Goal: Task Accomplishment & Management: Manage account settings

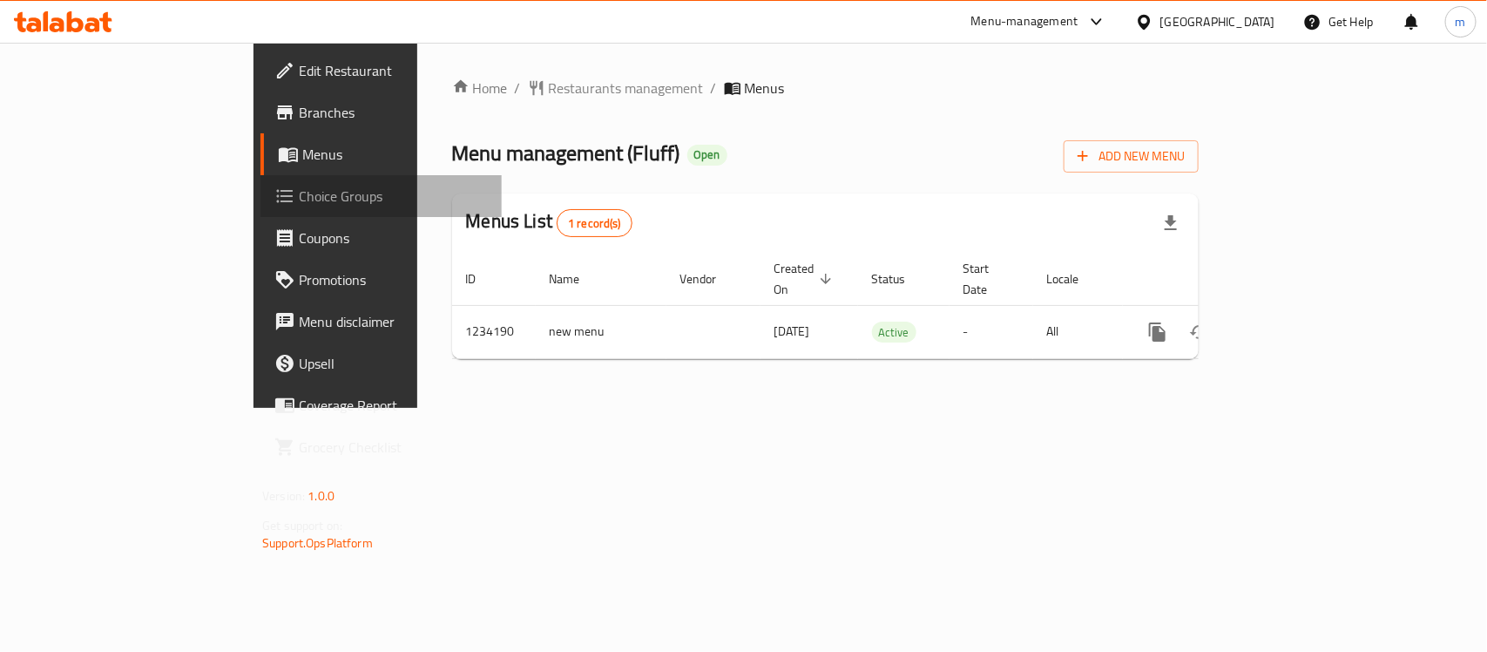
click at [299, 194] on span "Choice Groups" at bounding box center [393, 196] width 189 height 21
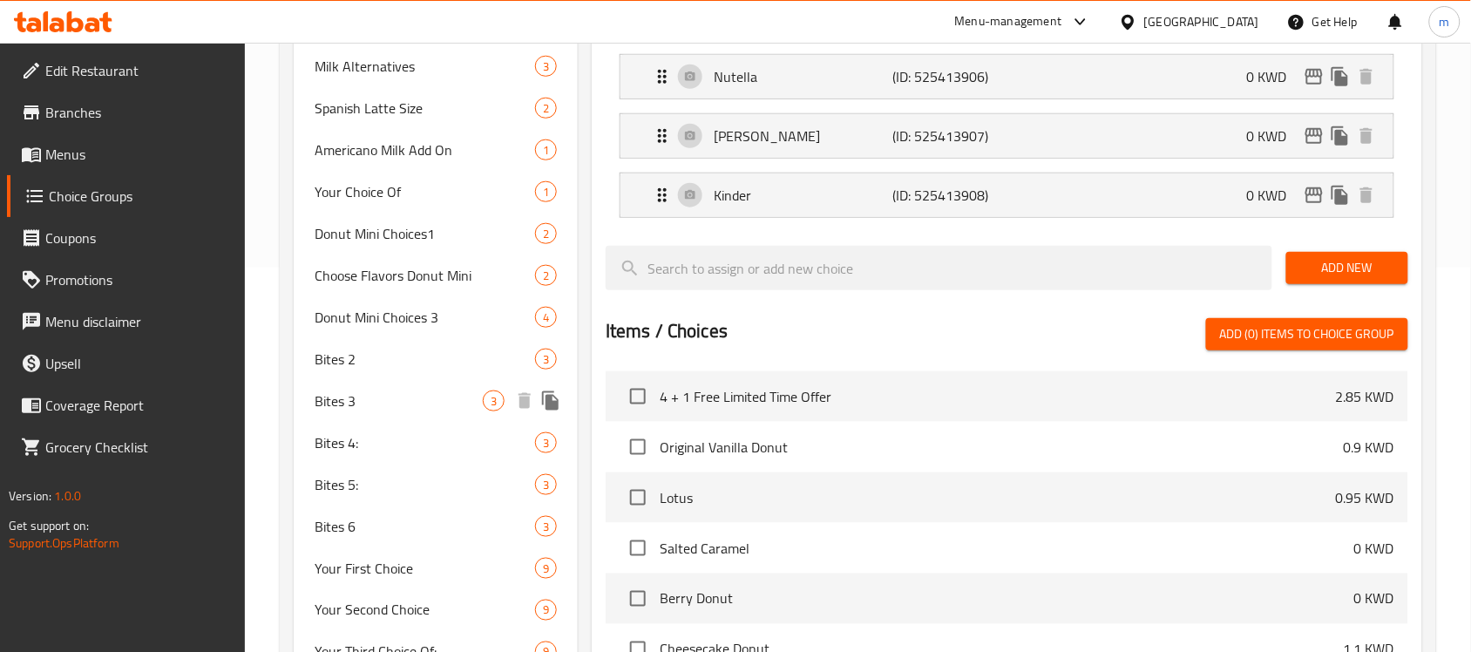
scroll to position [544, 0]
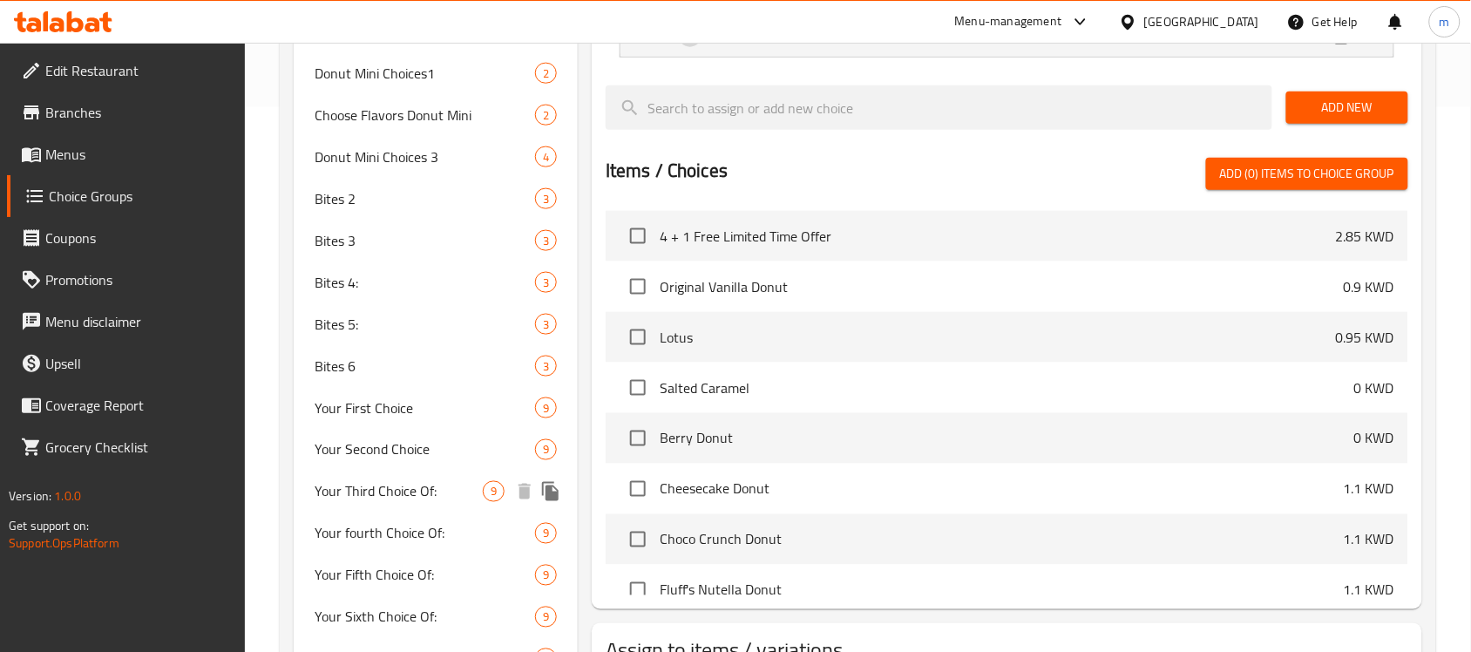
click at [355, 490] on span "Your Third Choice Of:" at bounding box center [399, 491] width 168 height 21
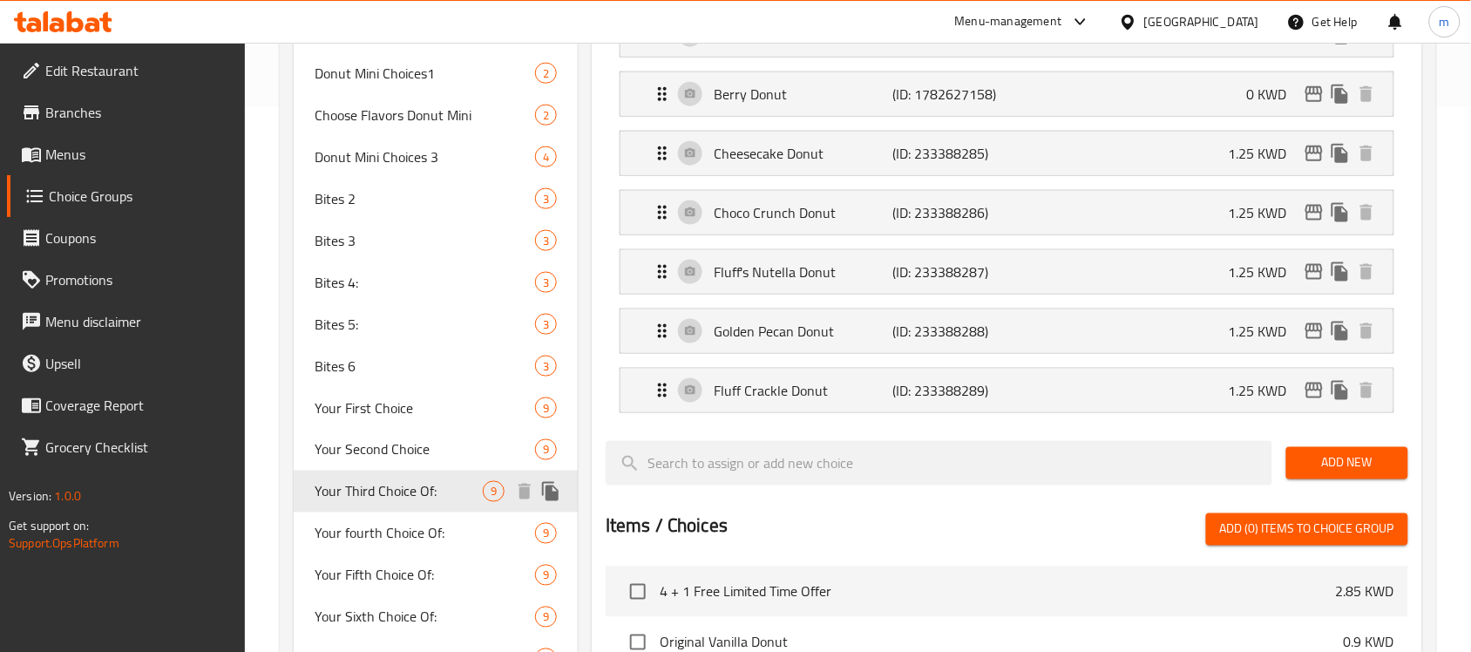
type input "Your Third Choice Of:"
type input "اختيارك الثالث من:"
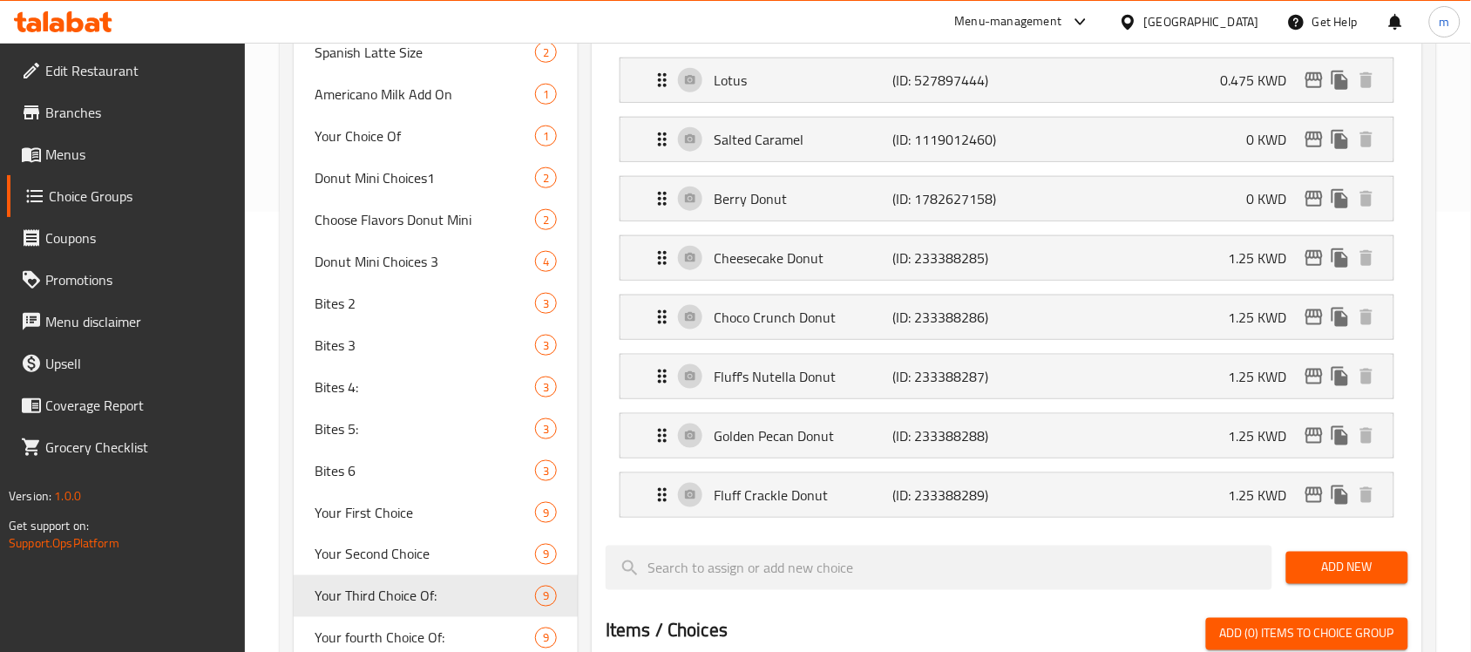
scroll to position [436, 0]
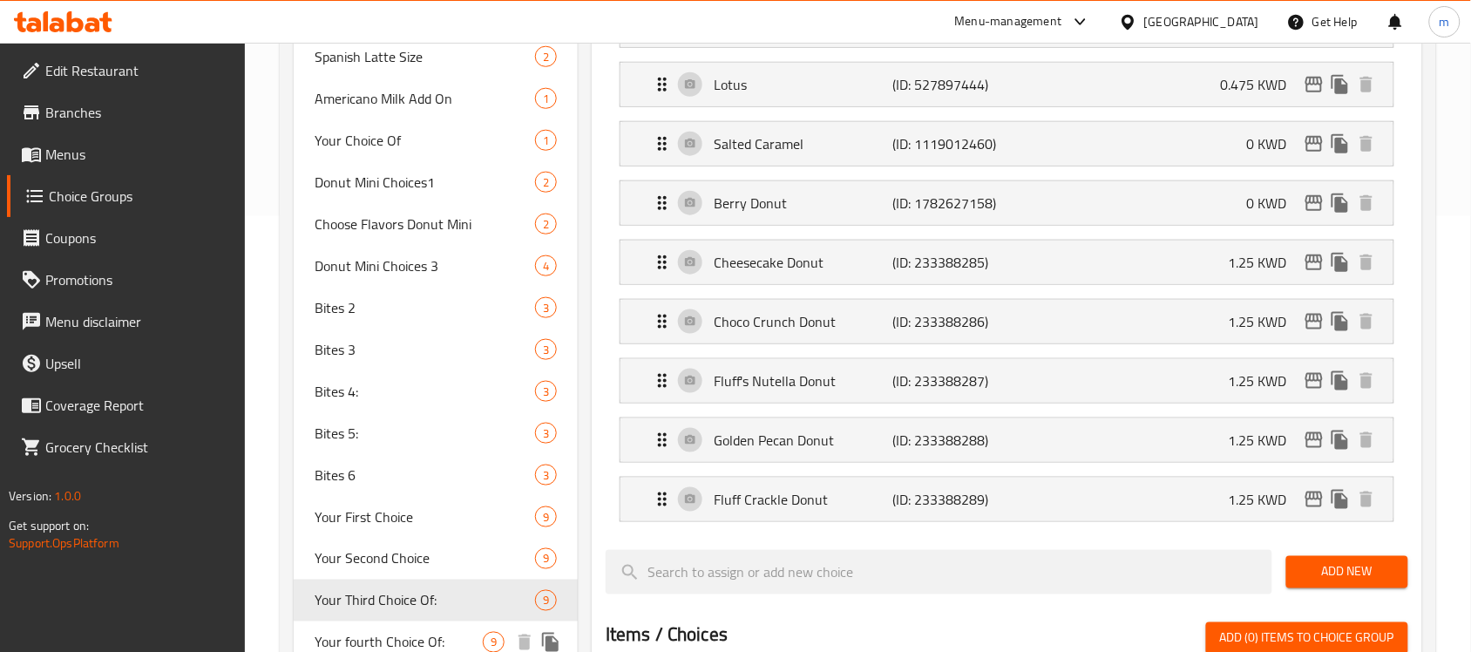
drag, startPoint x: 354, startPoint y: 637, endPoint x: 412, endPoint y: 590, distance: 75.0
click at [354, 637] on span "Your fourth Choice Of:" at bounding box center [399, 642] width 168 height 21
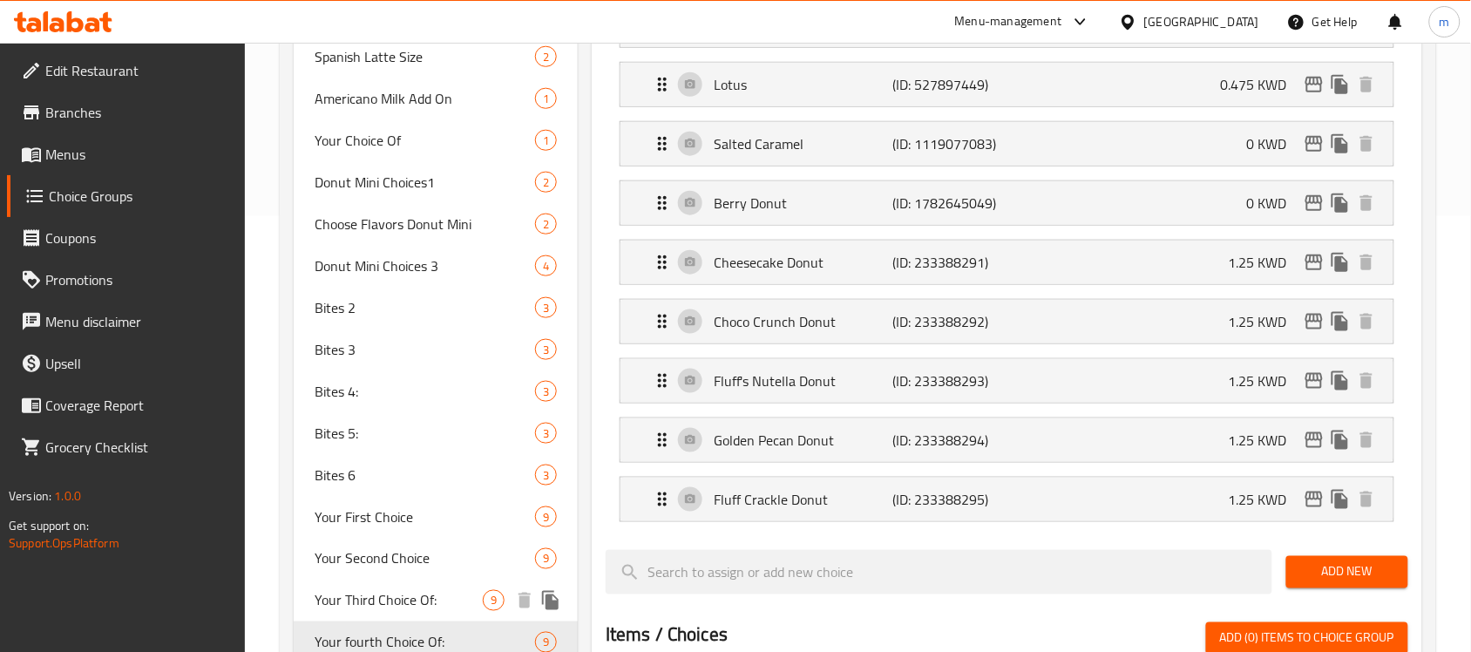
type input "Your fourth Choice Of:"
type input "اختيارك الرابع من:"
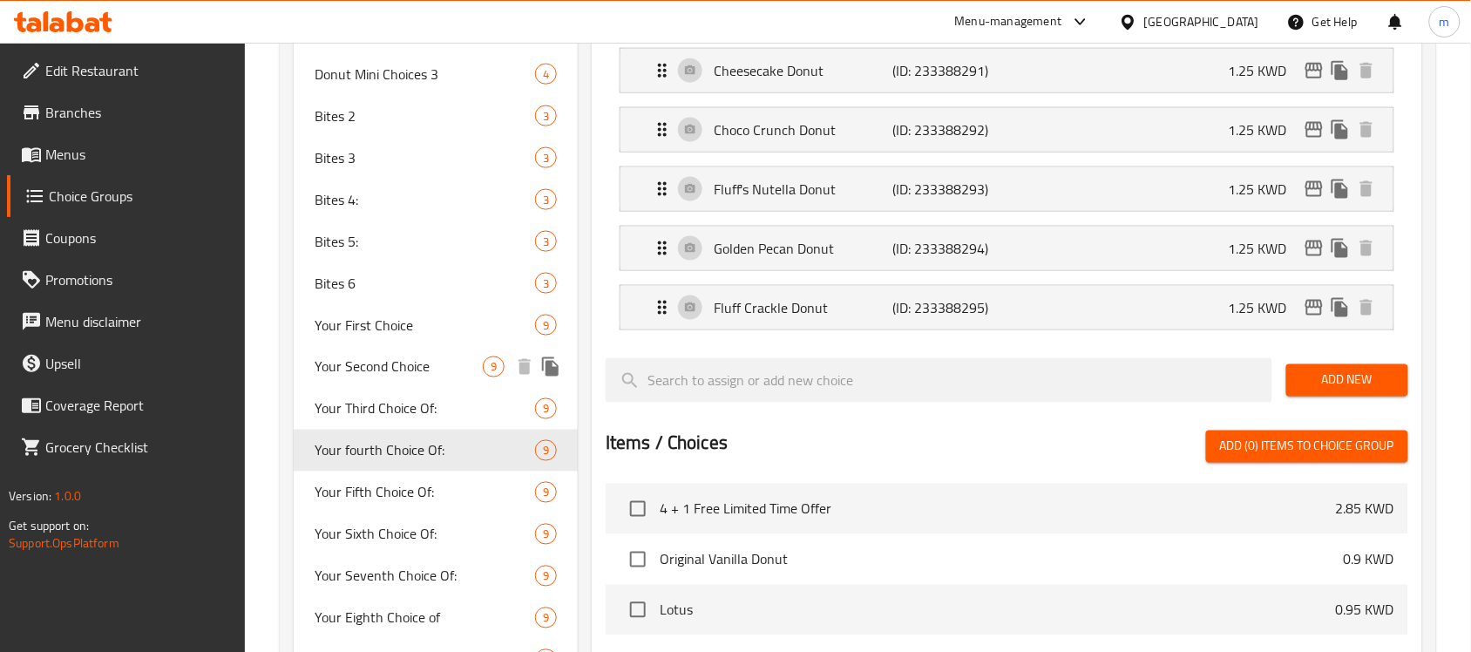
scroll to position [653, 0]
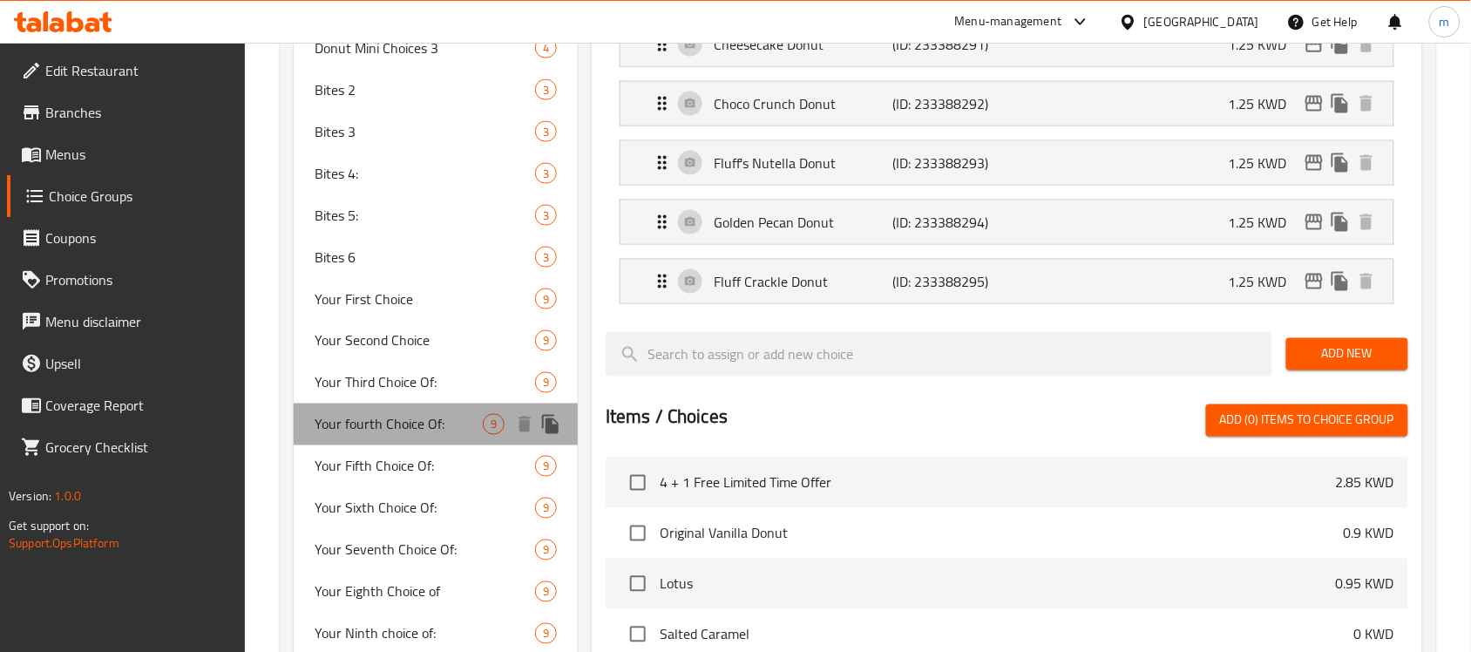
click at [349, 416] on span "Your fourth Choice Of:" at bounding box center [399, 424] width 168 height 21
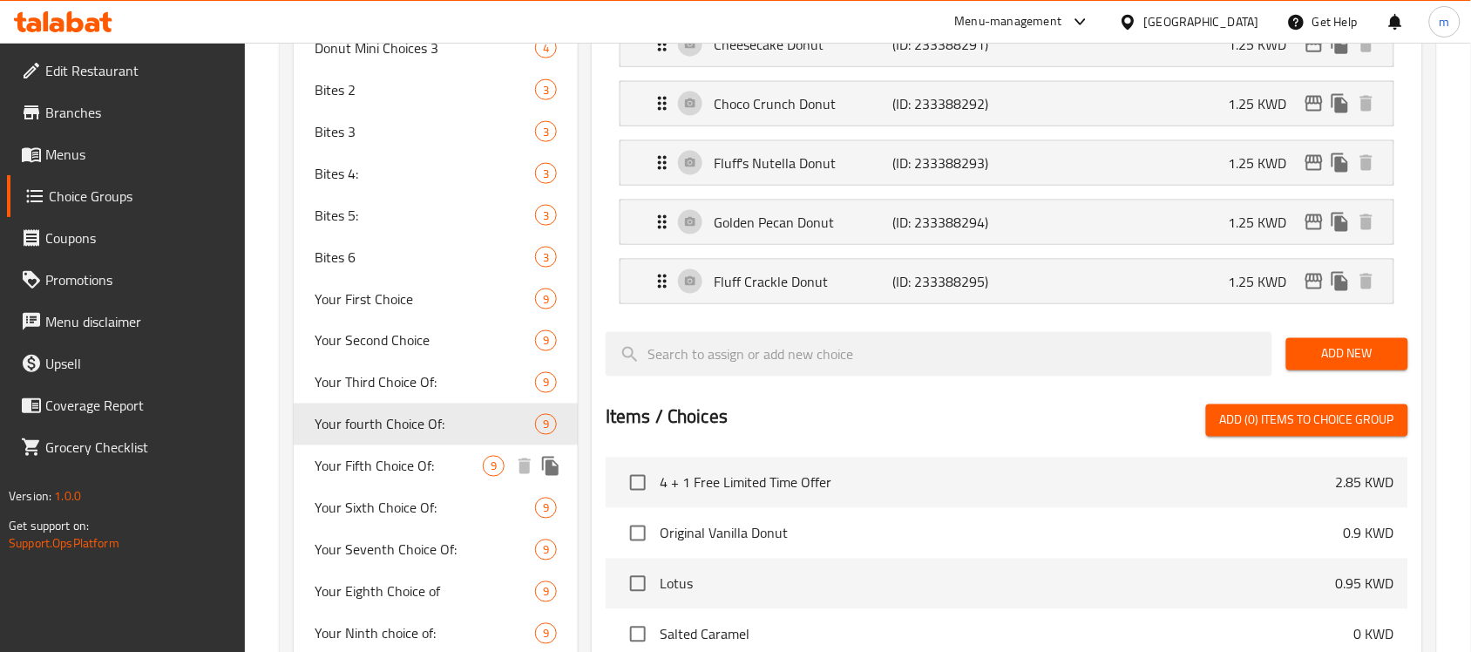
click at [377, 463] on span "Your Fifth Choice Of:" at bounding box center [399, 466] width 168 height 21
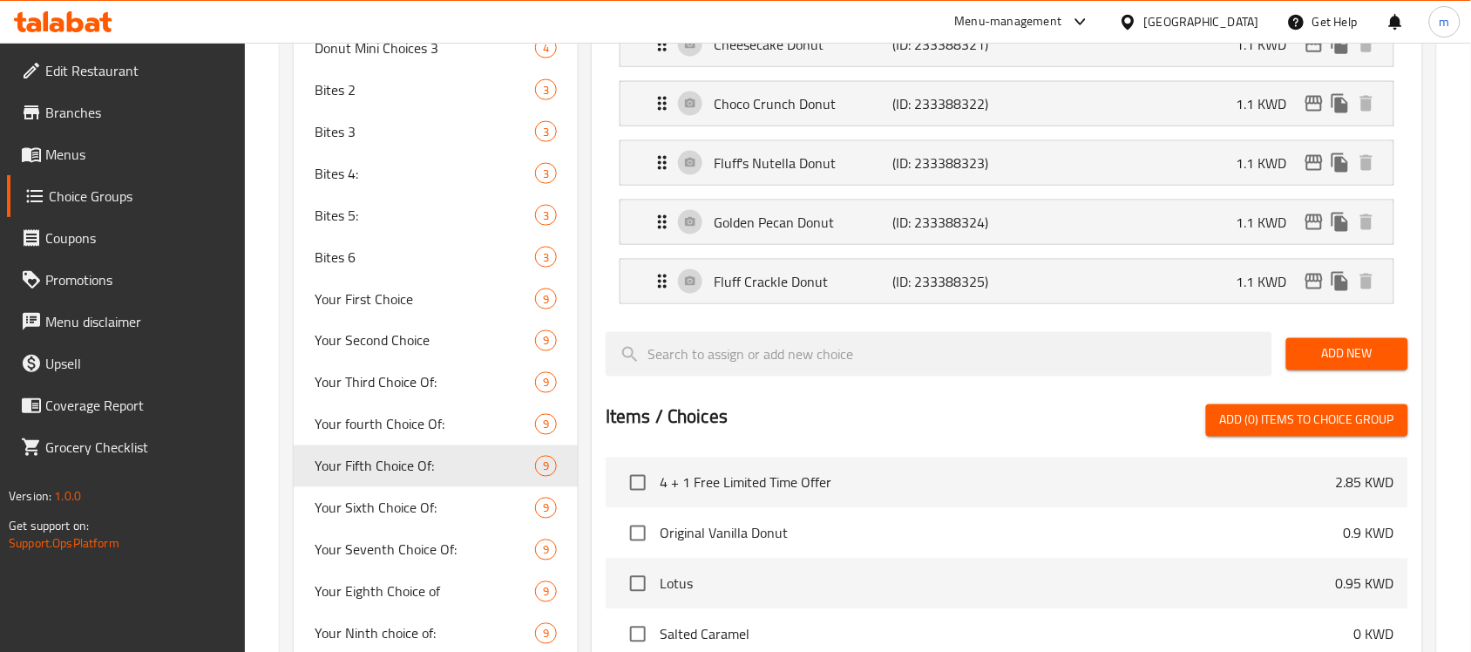
type input "Your Fifth Choice Of:"
type input "اختيارك [PERSON_NAME] من:"
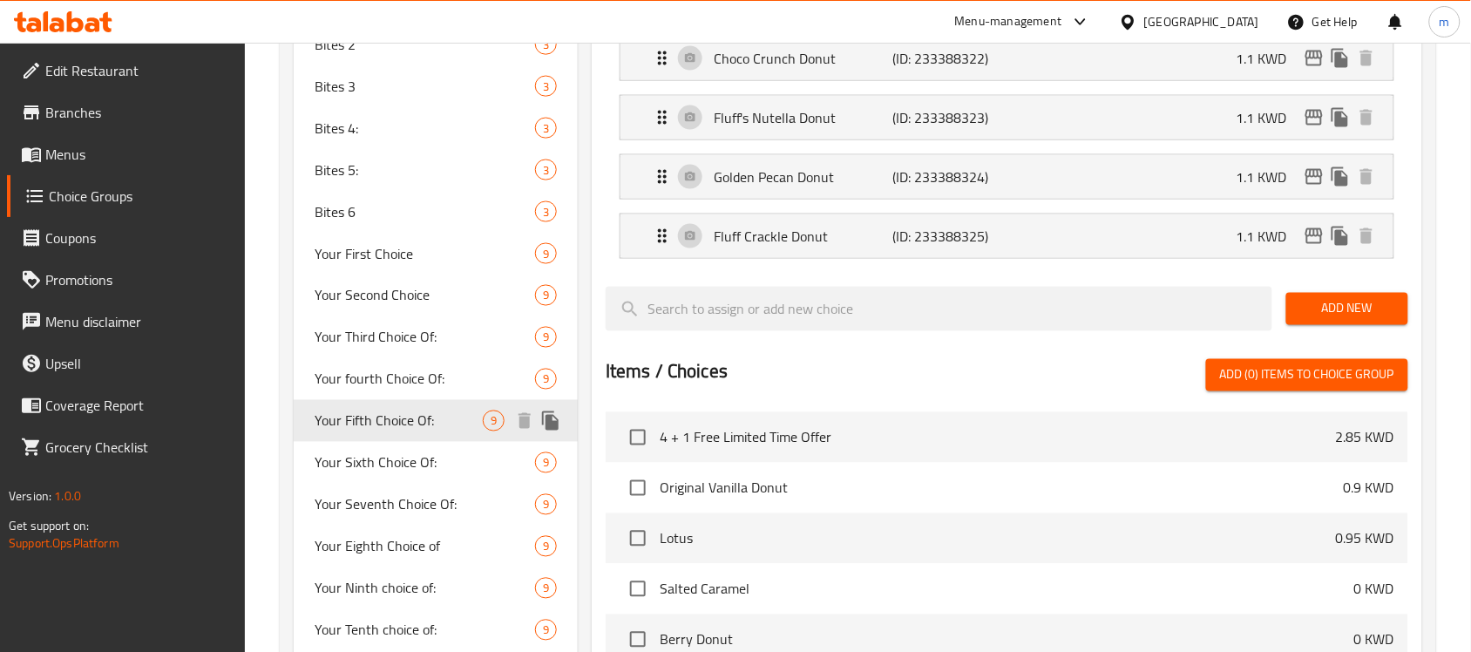
scroll to position [762, 0]
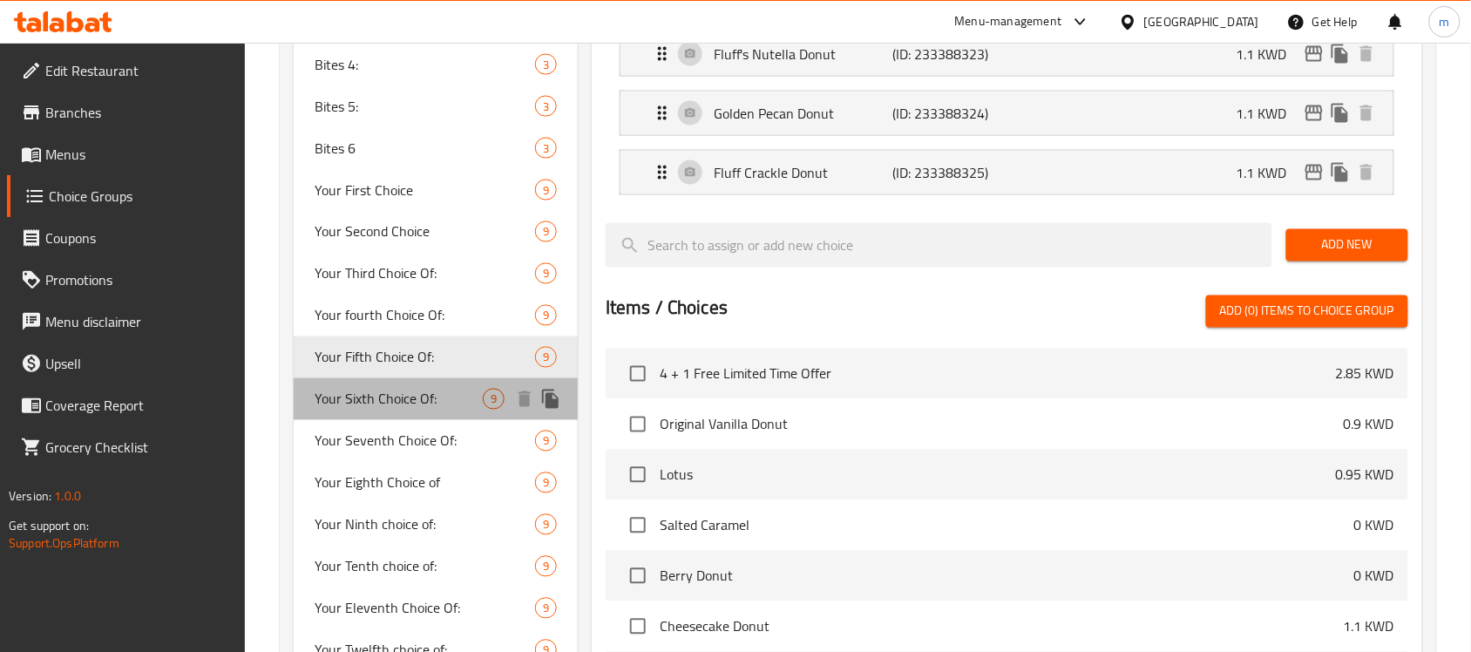
click at [368, 393] on span "Your Sixth Choice Of:" at bounding box center [399, 399] width 168 height 21
type input "Your Sixth Choice Of:"
type input "اختيارك السادس من:"
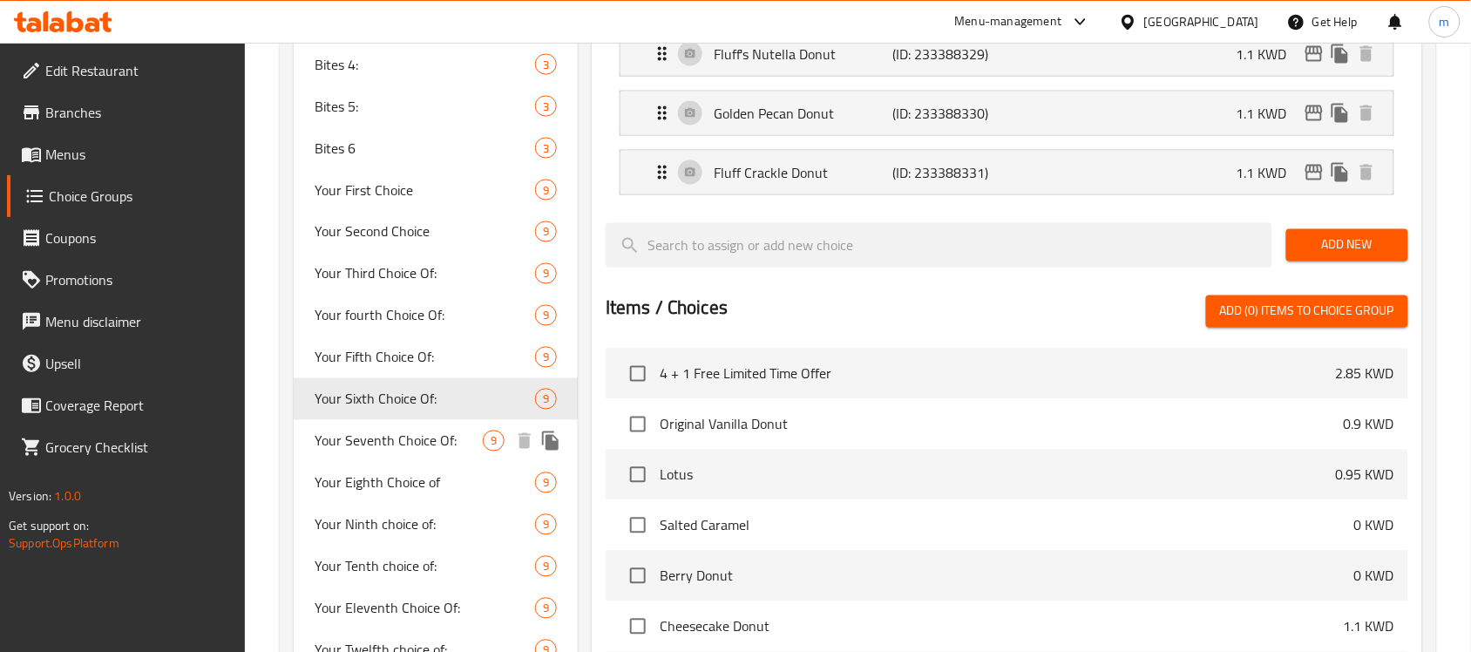
drag, startPoint x: 354, startPoint y: 440, endPoint x: 362, endPoint y: 450, distance: 12.4
click at [354, 440] on span "Your Seventh Choice Of:" at bounding box center [399, 440] width 168 height 21
type input "Your Seventh Choice Of:"
type input "اختيارك السابع من:"
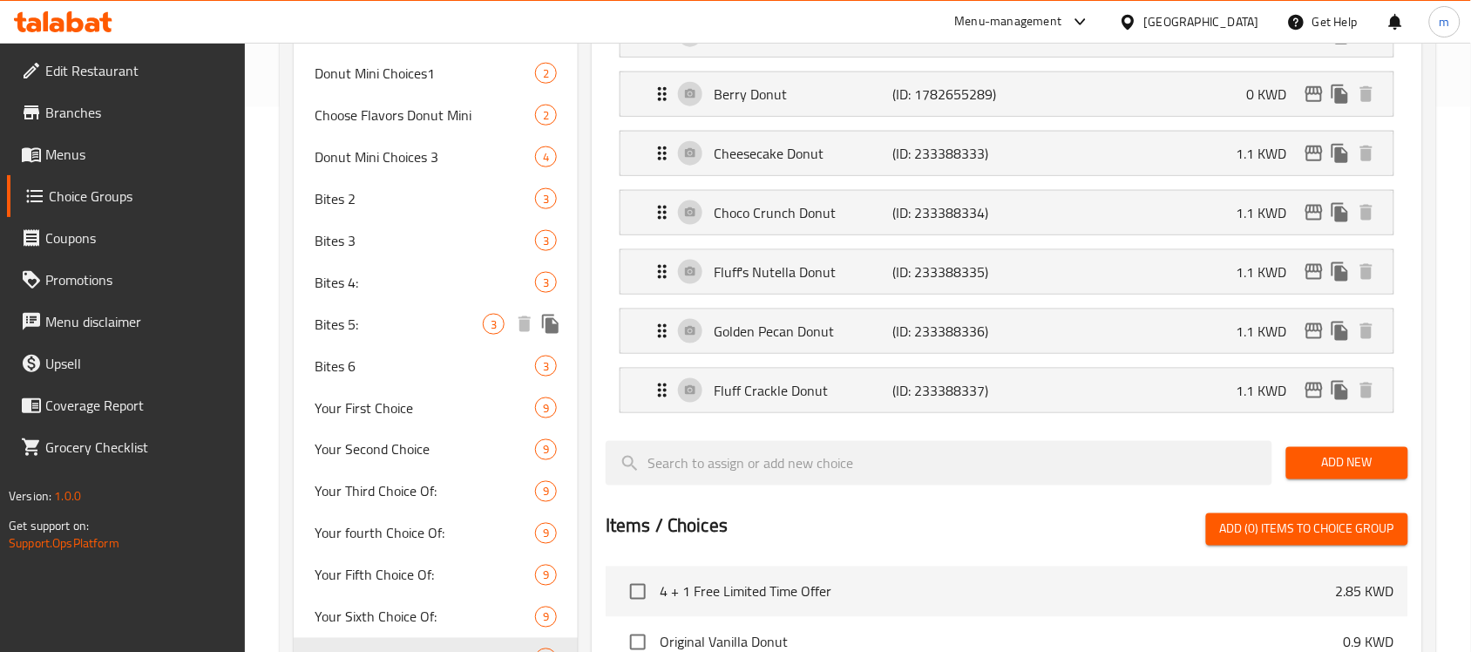
scroll to position [0, 0]
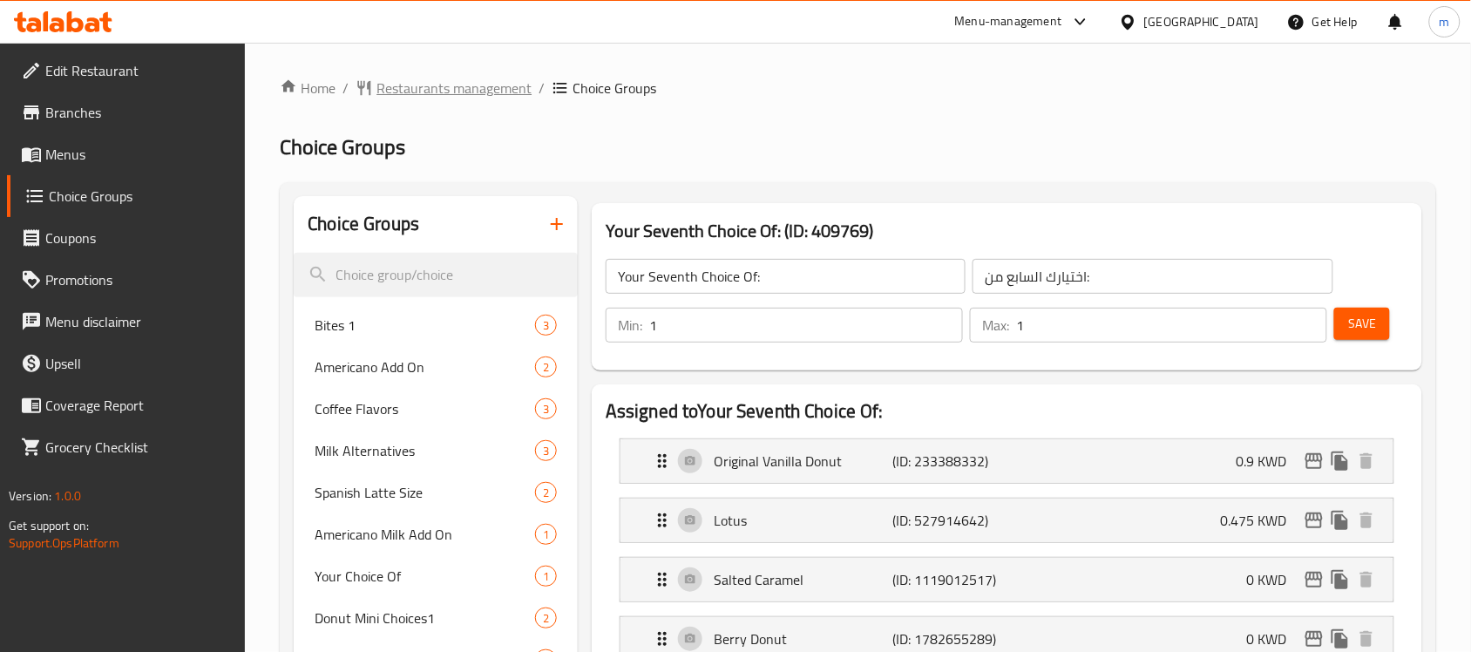
click at [470, 98] on span "Restaurants management" at bounding box center [453, 88] width 155 height 21
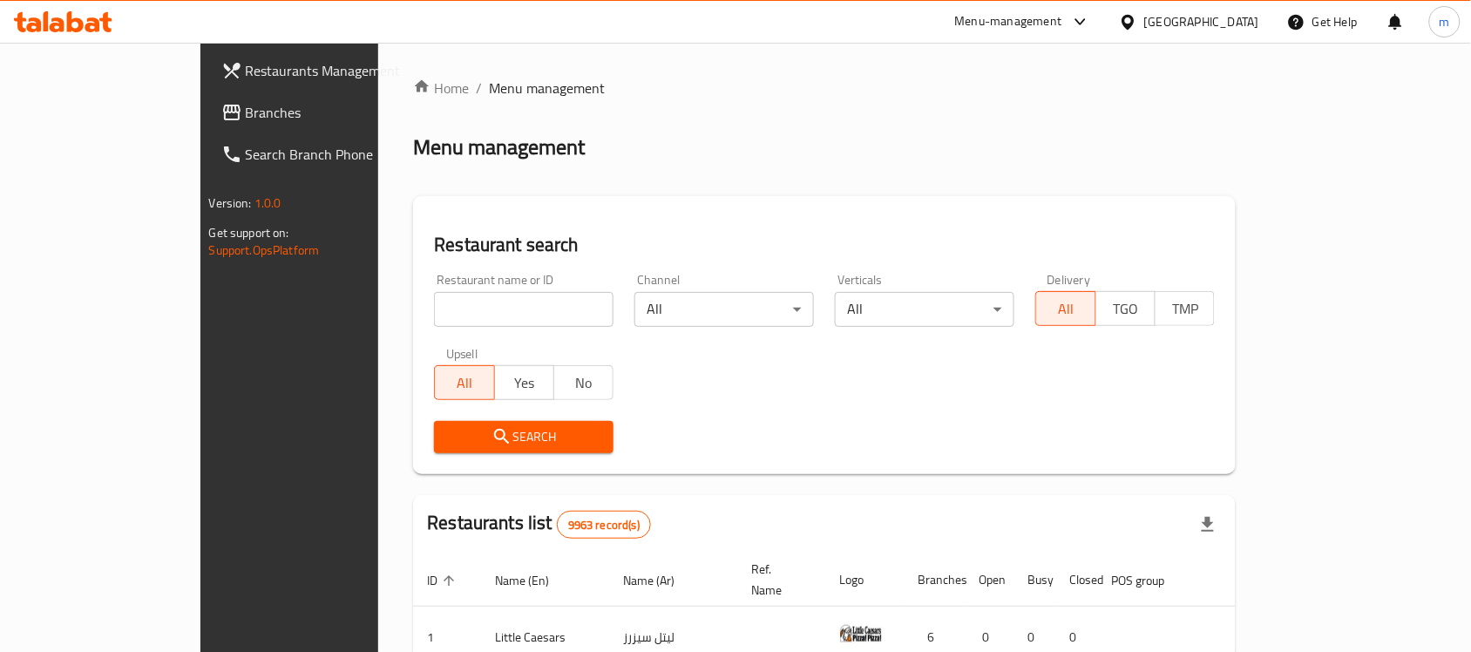
click at [246, 118] on span "Branches" at bounding box center [339, 112] width 186 height 21
